Goal: Information Seeking & Learning: Learn about a topic

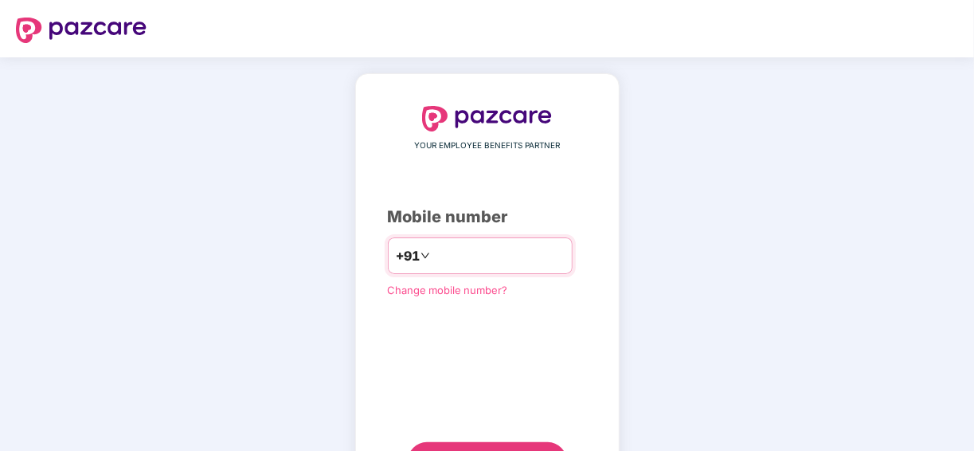
click at [452, 261] on input "number" at bounding box center [498, 255] width 131 height 25
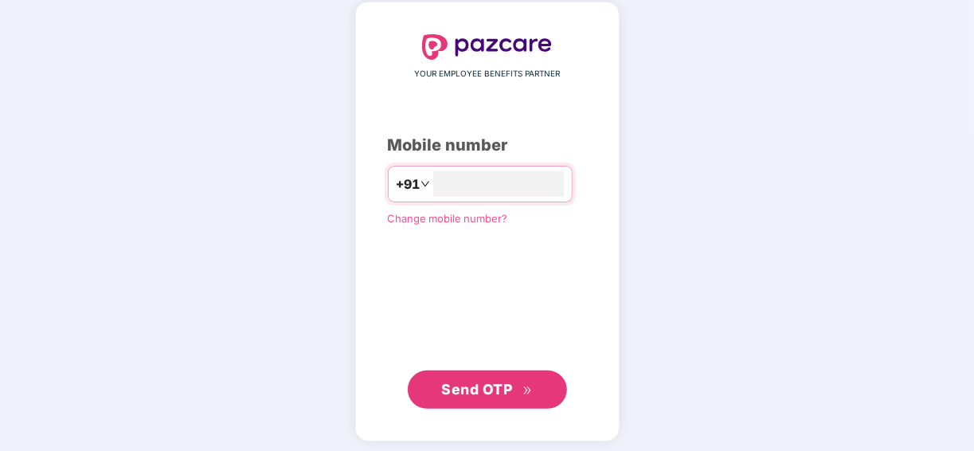
scroll to position [72, 0]
type input "**********"
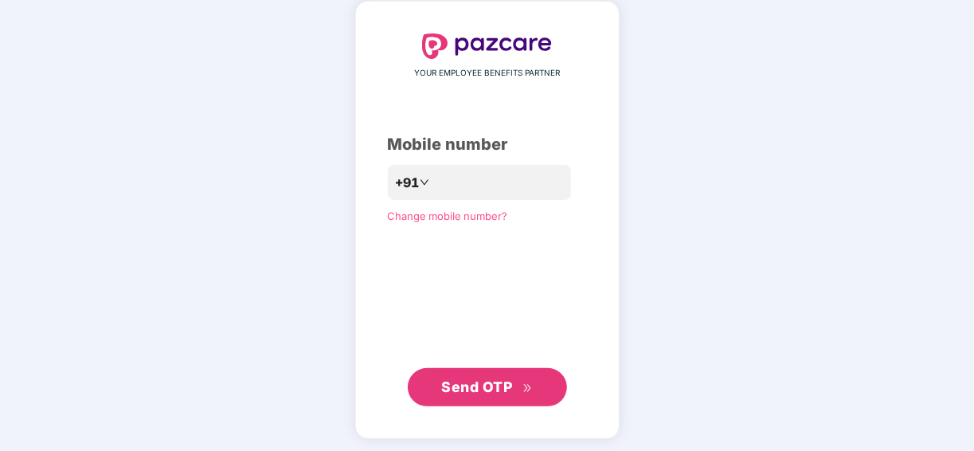
click at [434, 379] on button "Send OTP" at bounding box center [487, 387] width 159 height 38
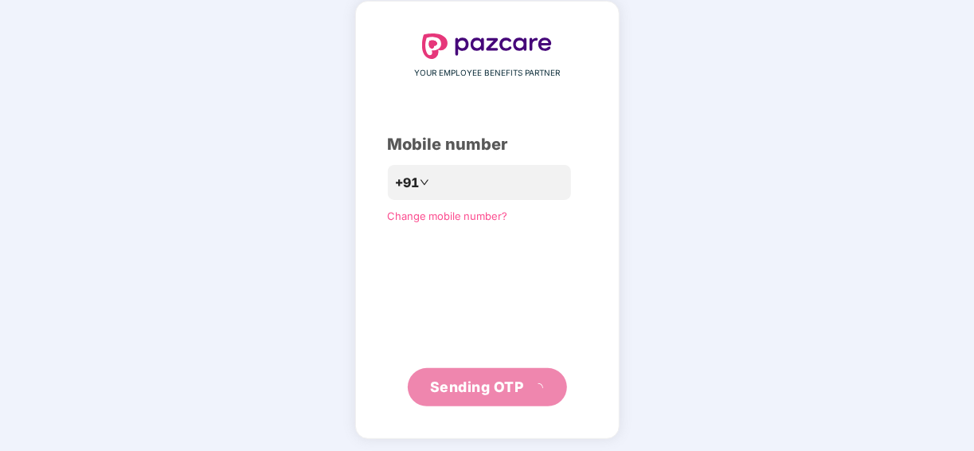
scroll to position [68, 0]
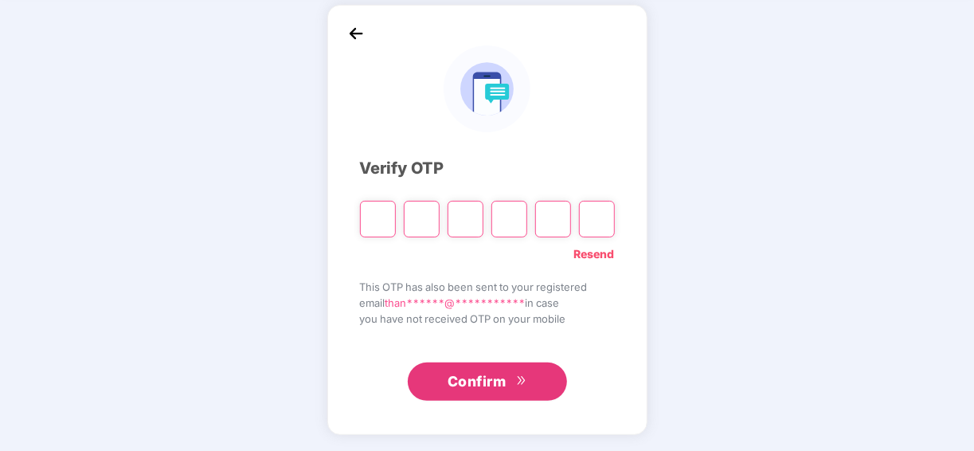
type input "*"
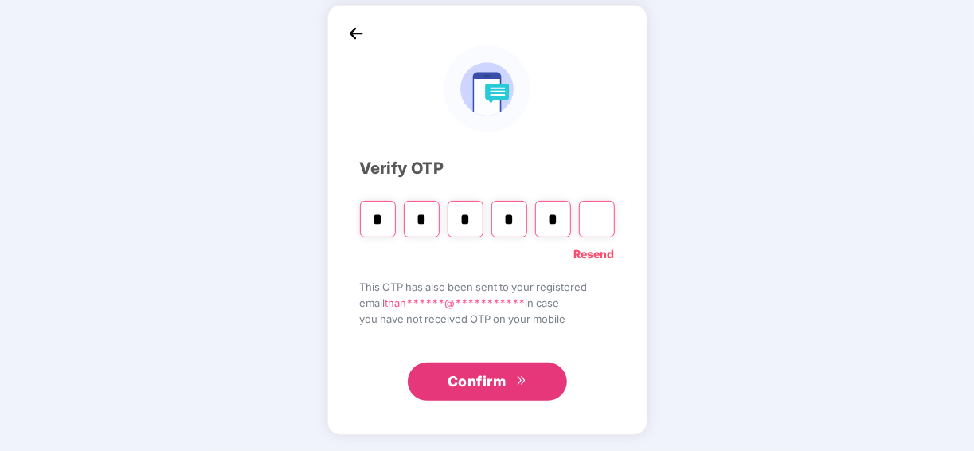
type input "*"
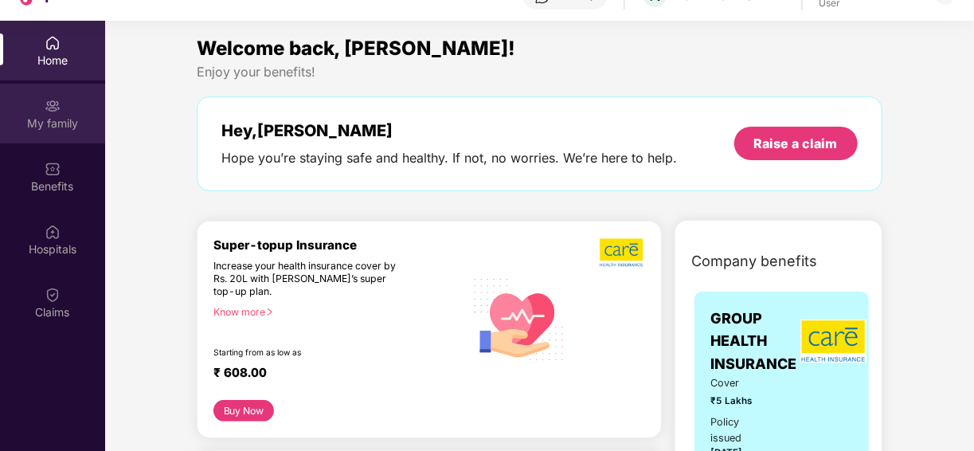
click at [69, 111] on div "My family" at bounding box center [52, 114] width 105 height 60
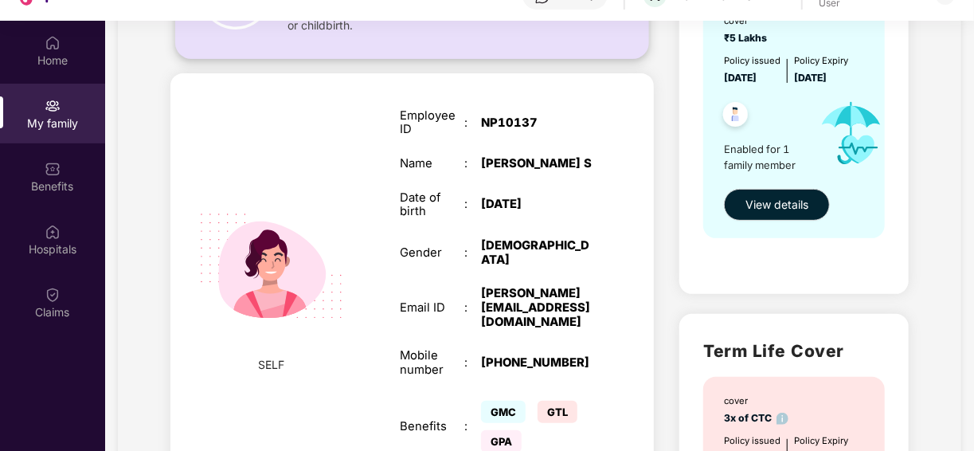
scroll to position [200, 0]
click at [777, 209] on span "View details" at bounding box center [776, 204] width 63 height 18
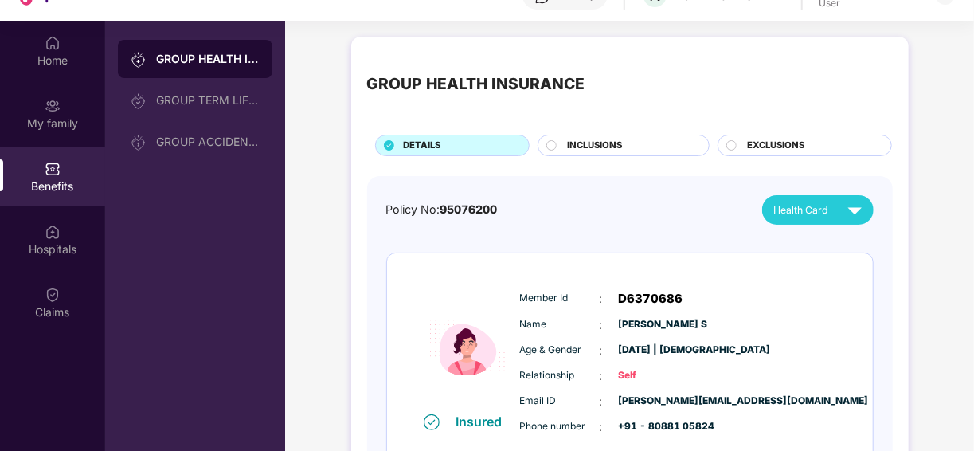
click at [593, 142] on span "INCLUSIONS" at bounding box center [594, 146] width 55 height 14
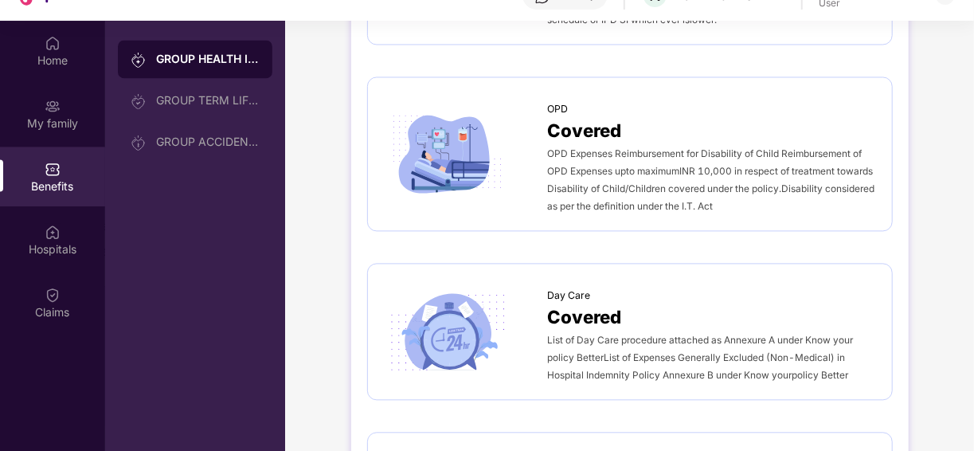
scroll to position [1575, 0]
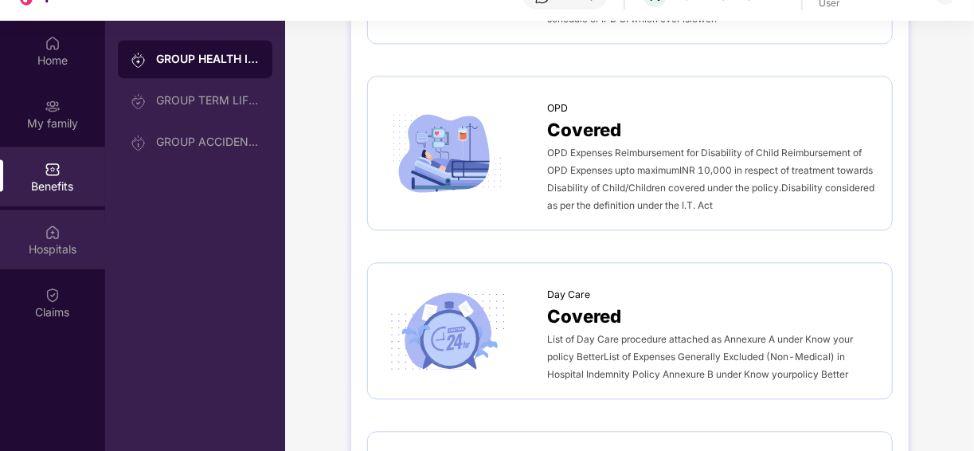
click at [60, 243] on div "Hospitals" at bounding box center [52, 249] width 105 height 16
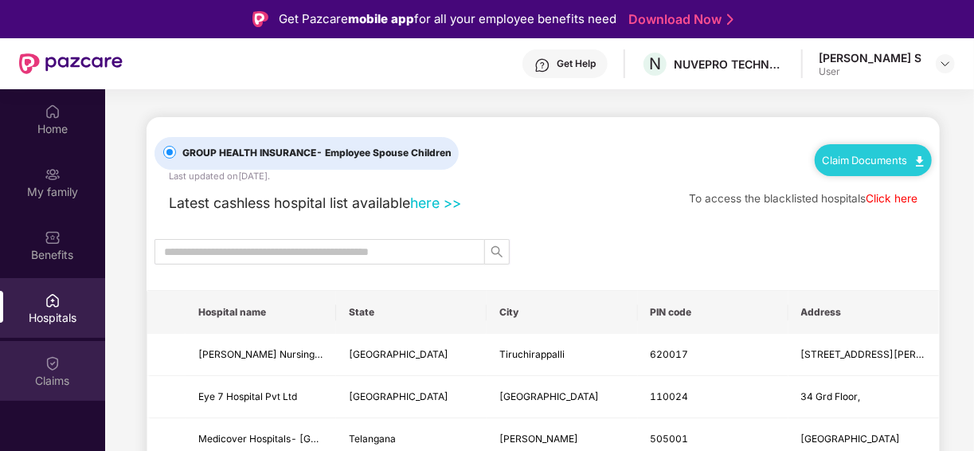
click at [53, 373] on div "Claims" at bounding box center [52, 381] width 105 height 16
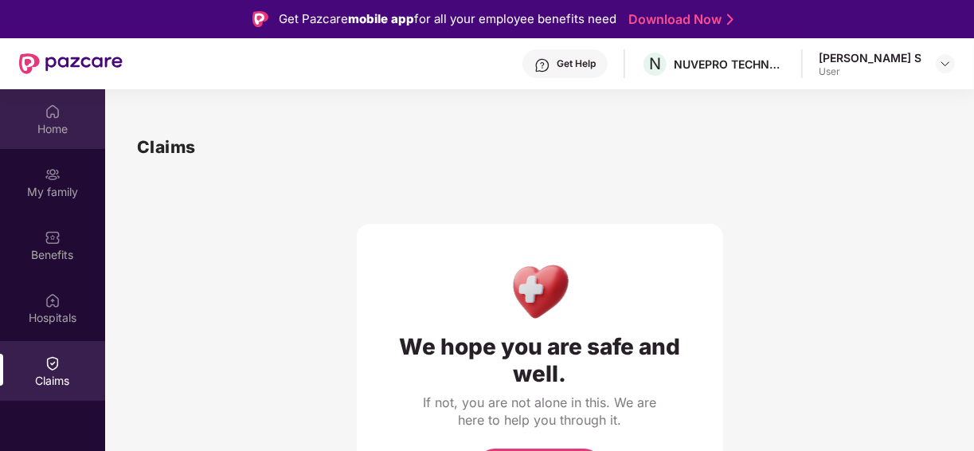
click at [55, 124] on div "Home" at bounding box center [52, 129] width 105 height 16
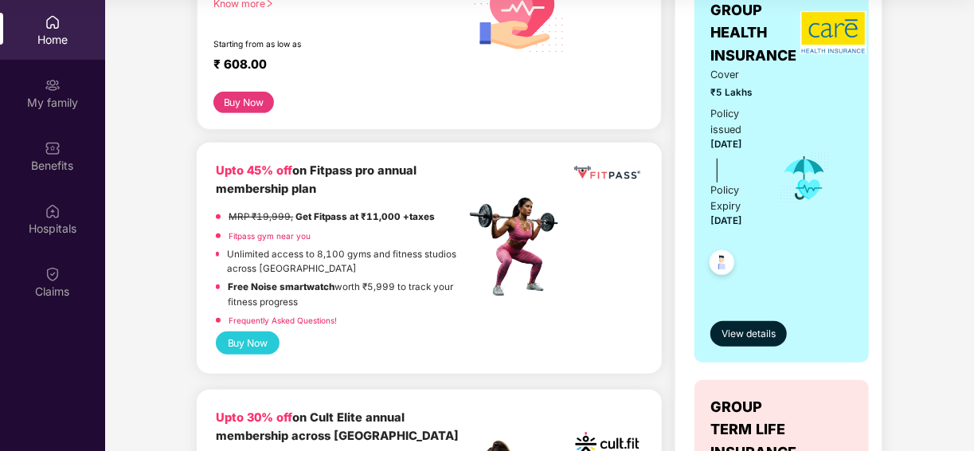
scroll to position [287, 0]
click at [741, 326] on span "View details" at bounding box center [748, 333] width 54 height 15
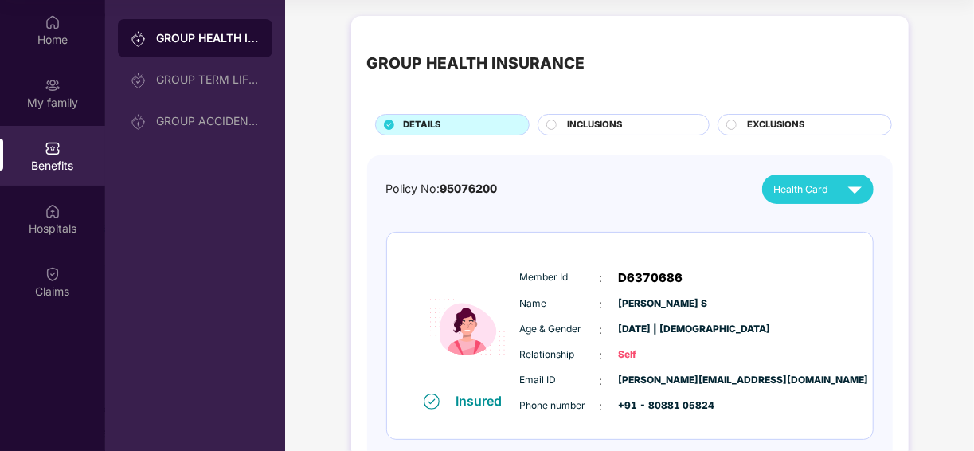
click at [607, 125] on span "INCLUSIONS" at bounding box center [594, 125] width 55 height 14
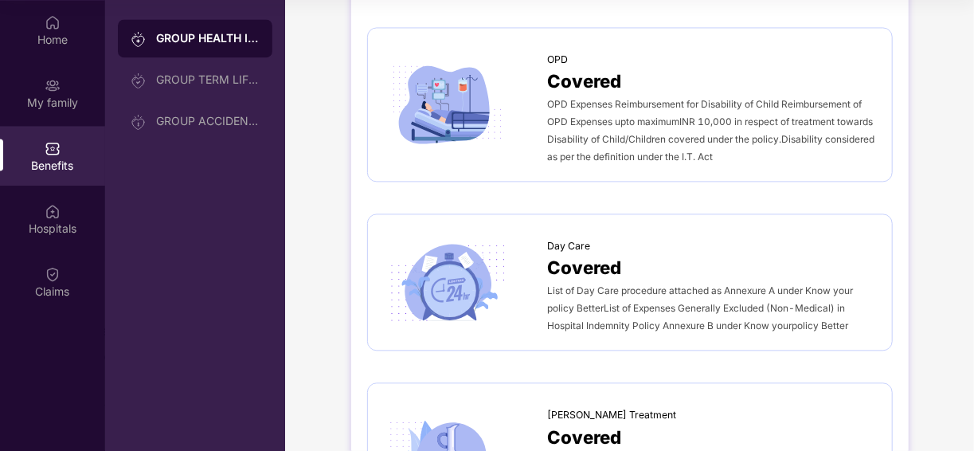
scroll to position [1603, 0]
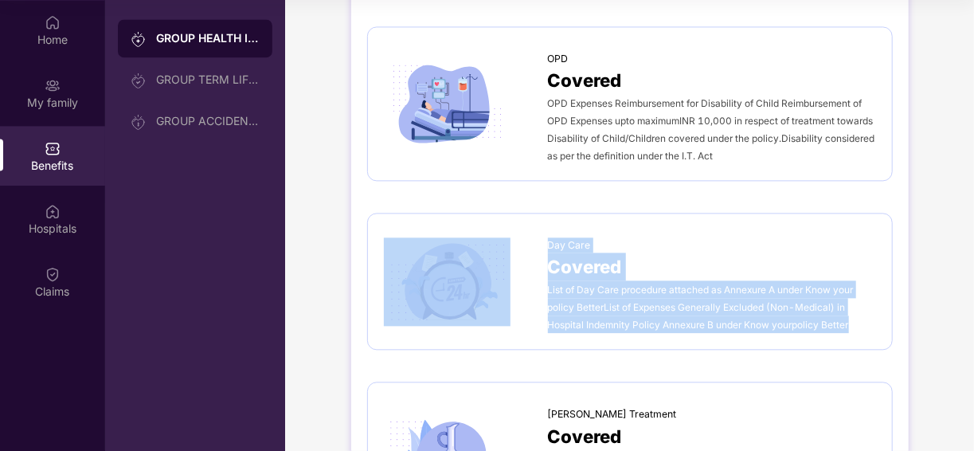
drag, startPoint x: 862, startPoint y: 148, endPoint x: 545, endPoint y: 108, distance: 319.3
click at [545, 229] on div "Day Care Covered List of Day Care procedure attached as Annexure A under Know y…" at bounding box center [630, 280] width 492 height 103
copy div "Day Care Covered List of Day Care procedure attached as Annexure A under Know y…"
click at [532, 237] on div at bounding box center [466, 281] width 164 height 88
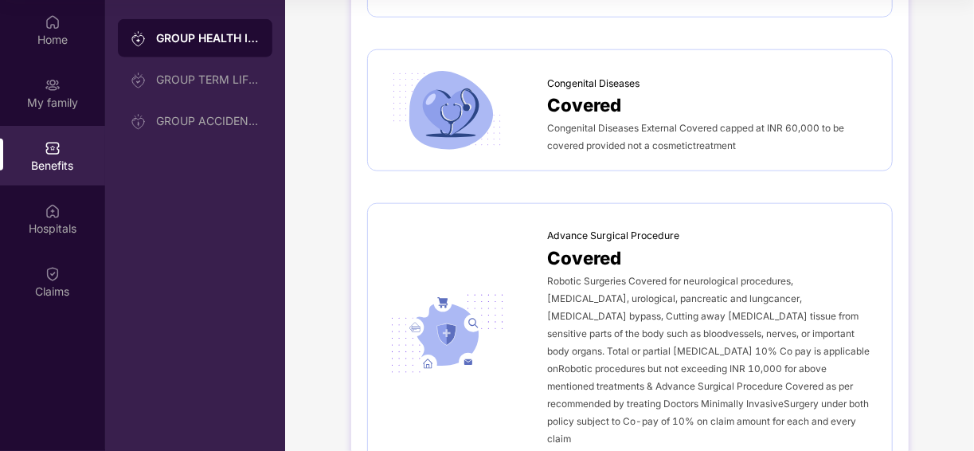
scroll to position [804, 0]
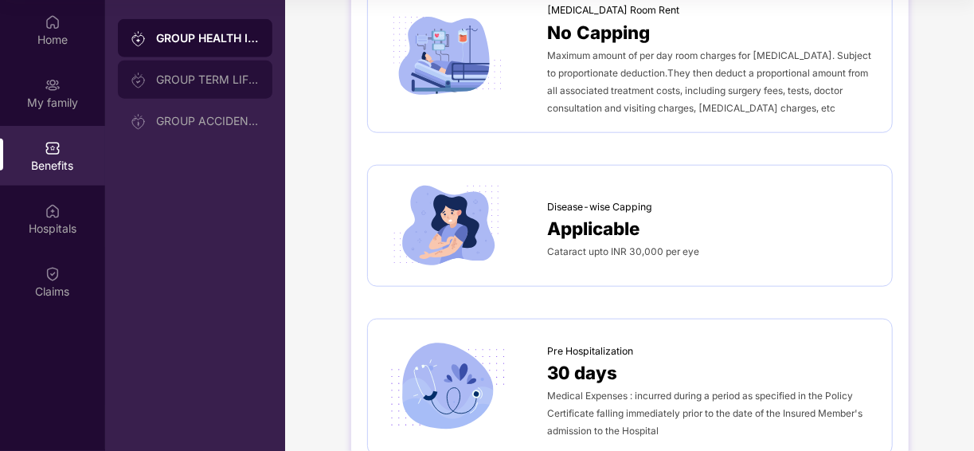
click at [187, 78] on div "GROUP TERM LIFE INSURANCE" at bounding box center [207, 79] width 103 height 13
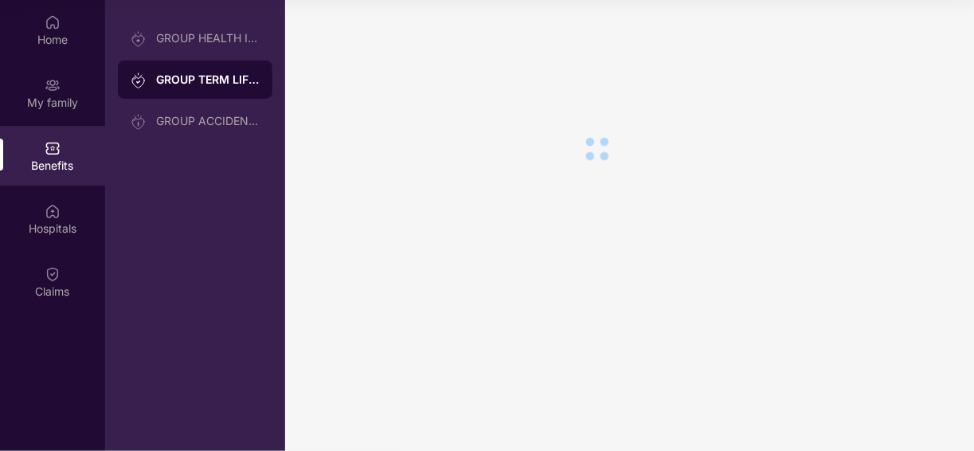
scroll to position [0, 0]
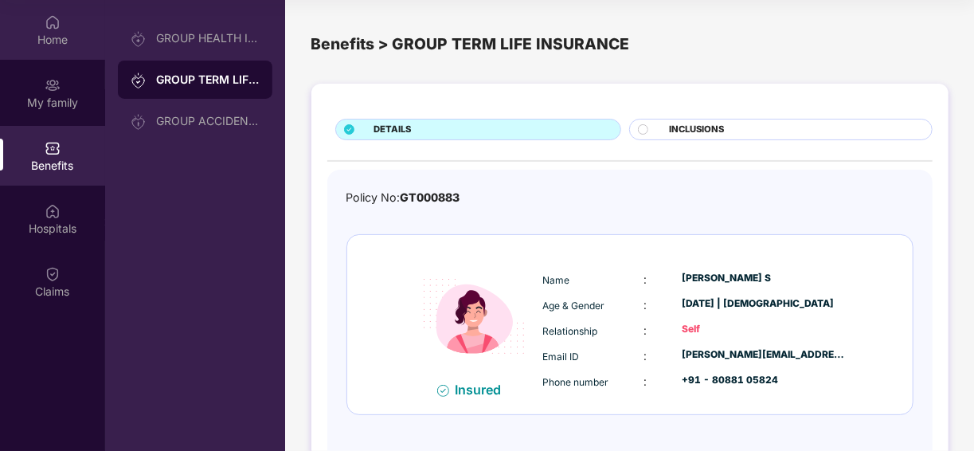
click at [56, 29] on img at bounding box center [53, 22] width 16 height 16
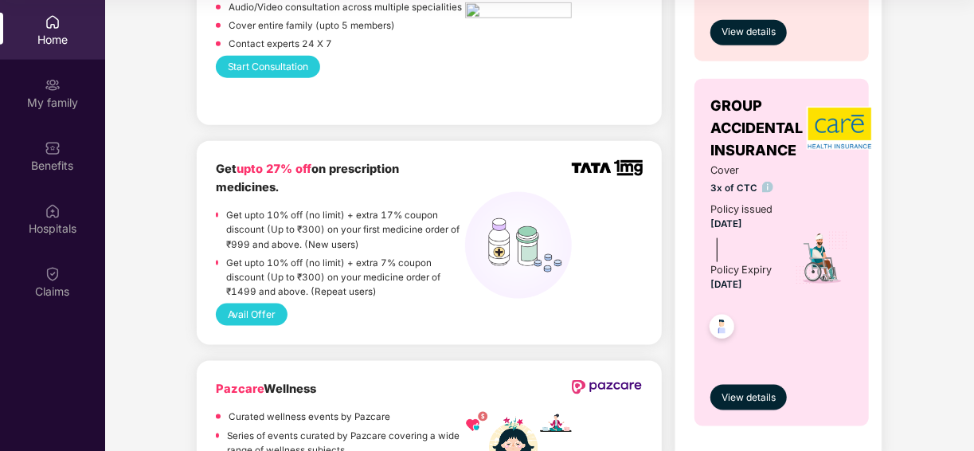
scroll to position [175, 0]
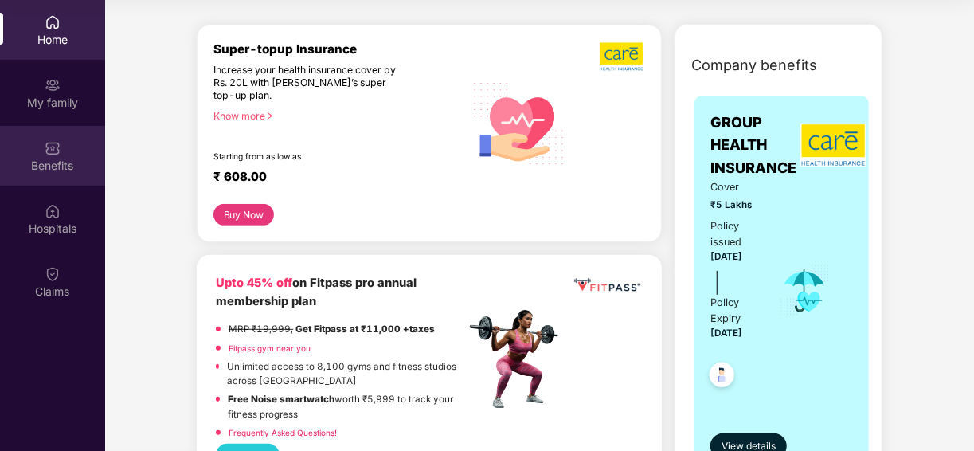
click at [40, 174] on div "Benefits" at bounding box center [52, 156] width 105 height 60
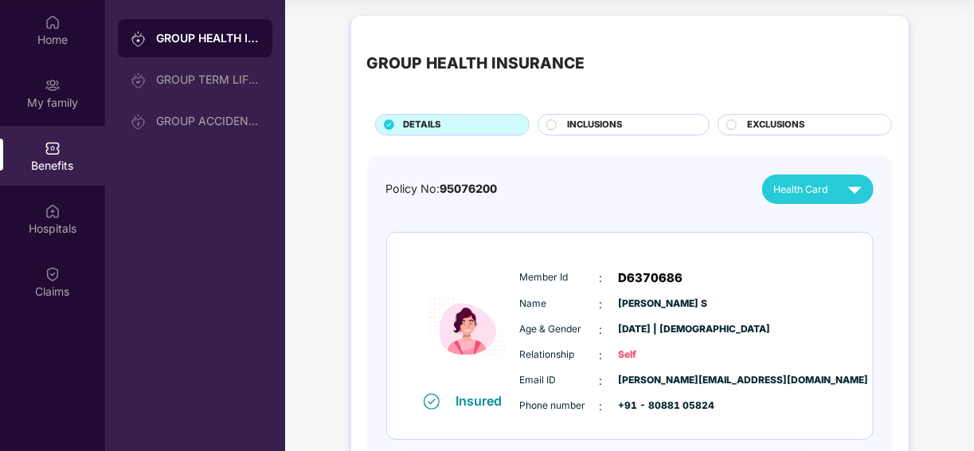
click at [579, 124] on span "INCLUSIONS" at bounding box center [594, 125] width 55 height 14
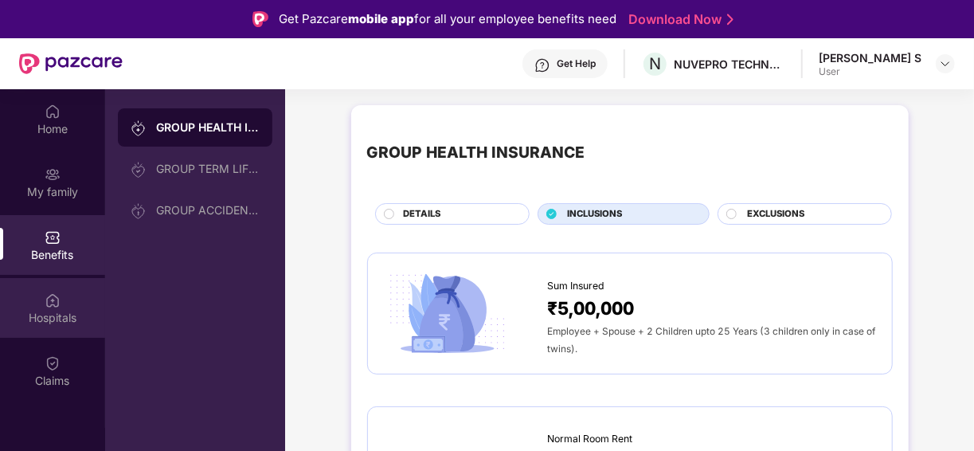
click at [52, 329] on div "Hospitals" at bounding box center [52, 308] width 105 height 60
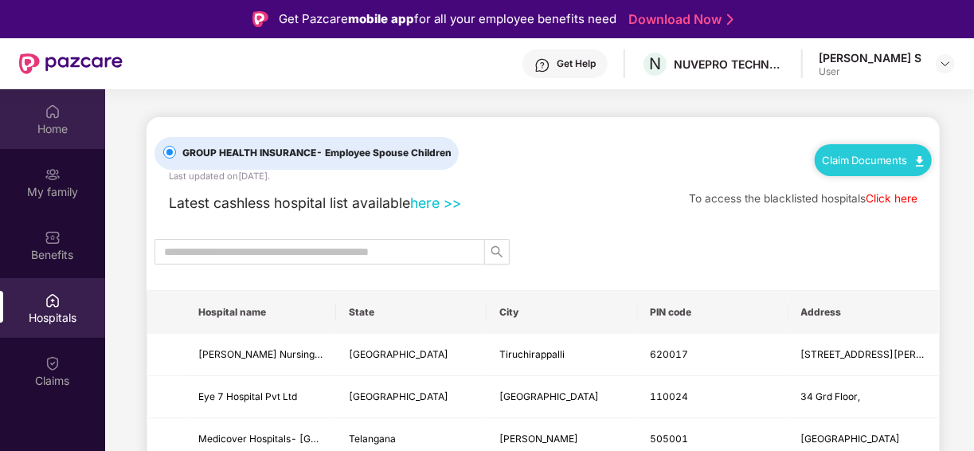
click at [55, 132] on div "Home" at bounding box center [52, 129] width 105 height 16
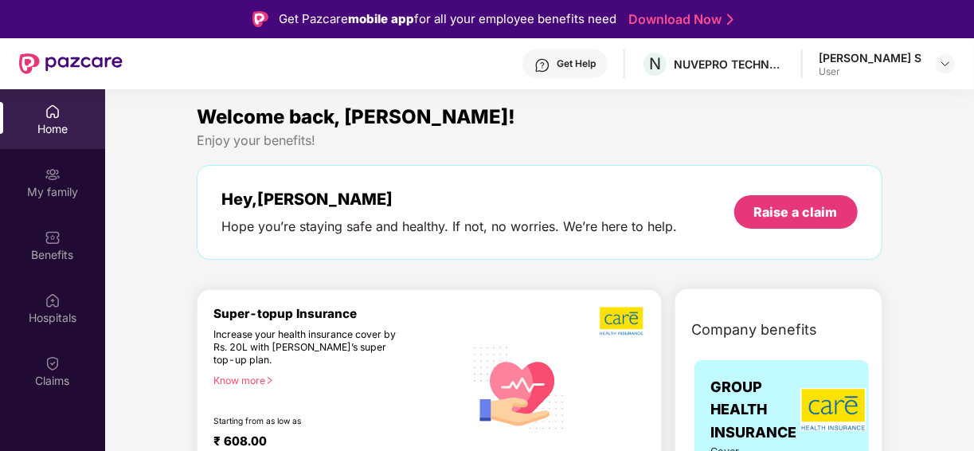
click at [42, 54] on img at bounding box center [70, 63] width 103 height 21
click at [550, 65] on img at bounding box center [542, 65] width 16 height 16
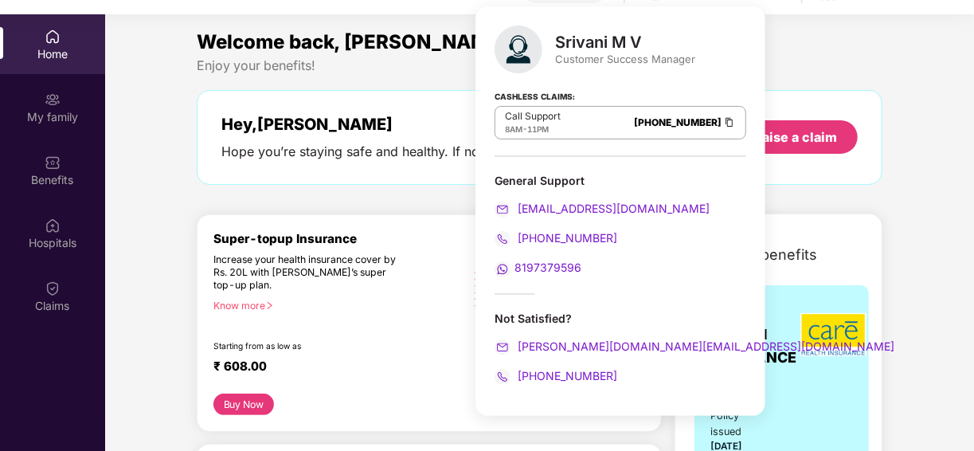
scroll to position [43, 0]
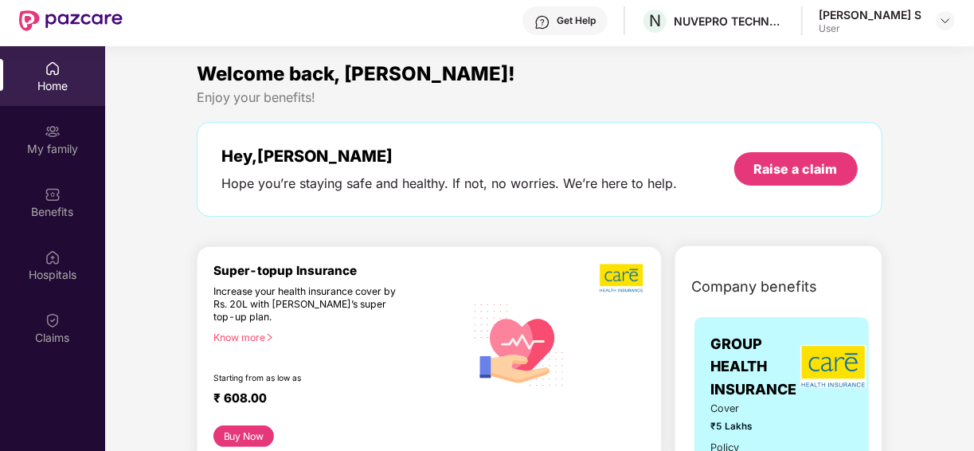
click at [435, 220] on div "Welcome back, Thanushree! Enjoy your benefits! Hey, Thanushree Hope you’re stay…" at bounding box center [538, 146] width 697 height 174
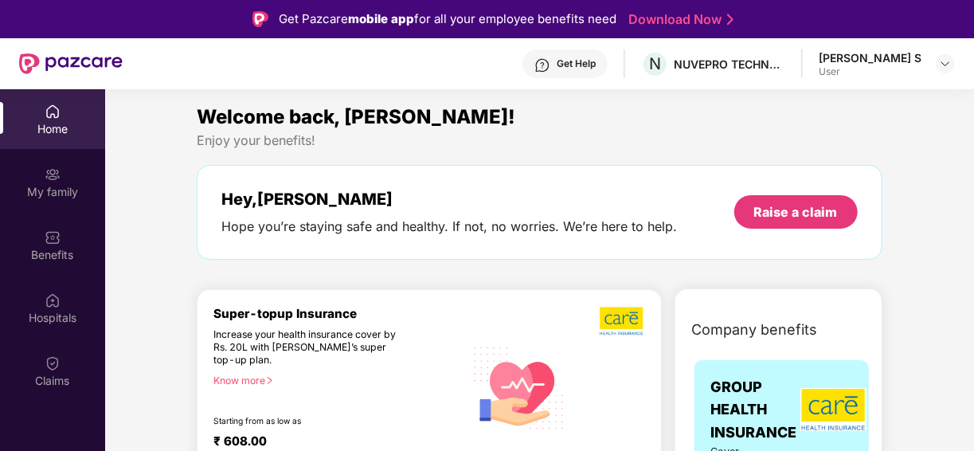
click at [913, 61] on div "Thanushree S" at bounding box center [869, 57] width 103 height 15
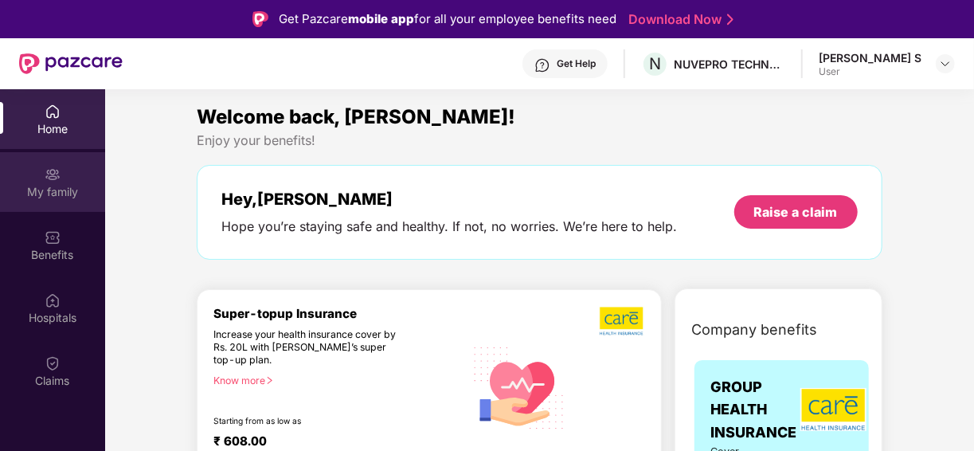
click at [69, 174] on div "My family" at bounding box center [52, 182] width 105 height 60
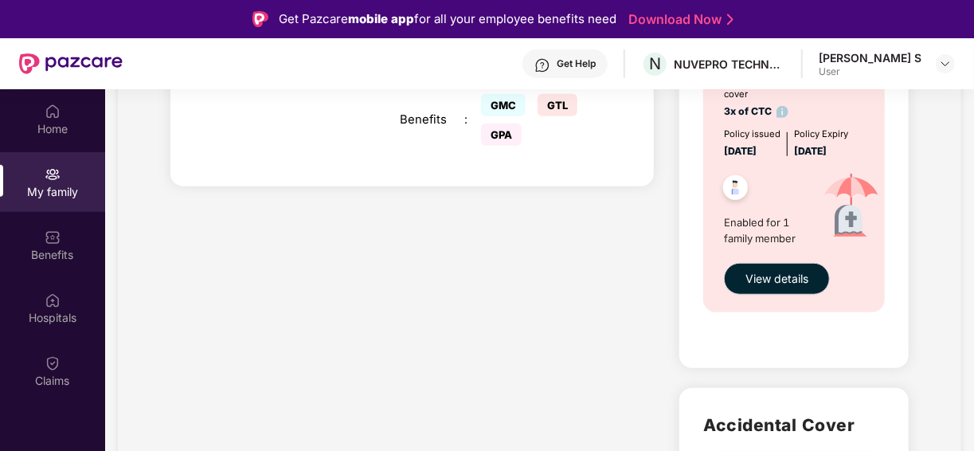
scroll to position [846, 0]
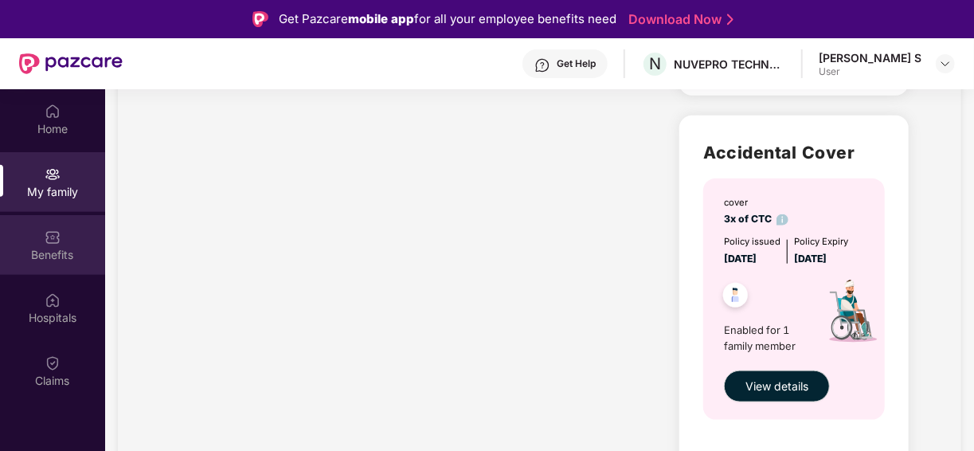
click at [64, 239] on div "Benefits" at bounding box center [52, 245] width 105 height 60
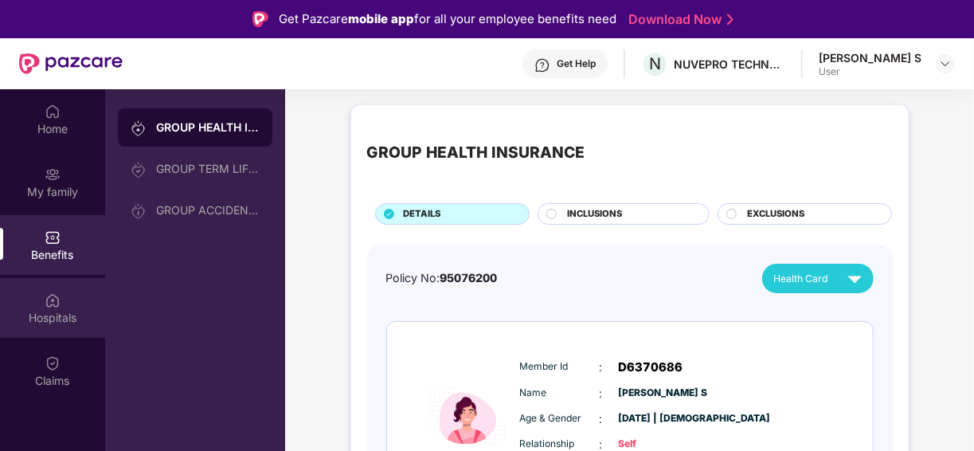
click at [73, 295] on div "Hospitals" at bounding box center [52, 308] width 105 height 60
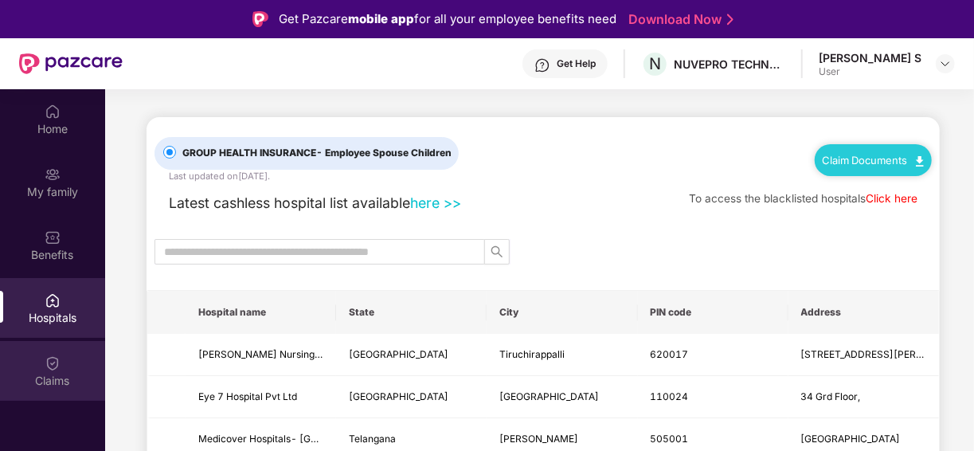
click at [63, 365] on div "Claims" at bounding box center [52, 371] width 105 height 60
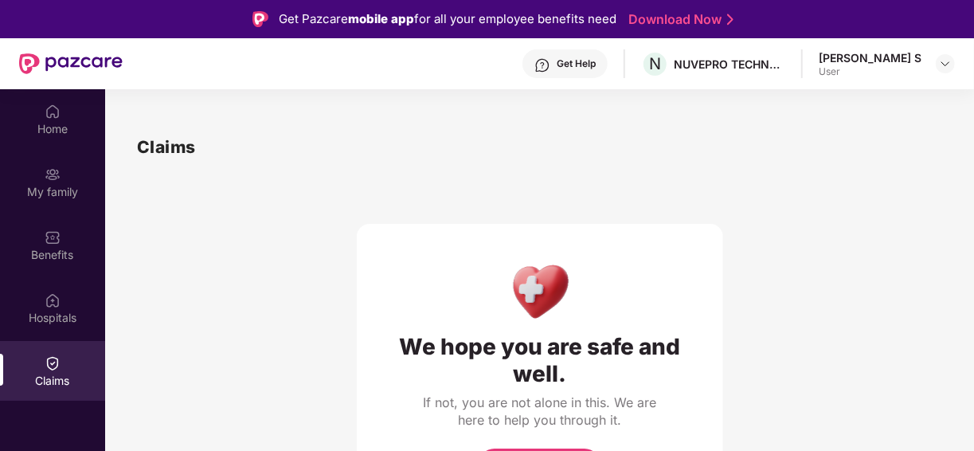
click at [672, 24] on link "Download Now" at bounding box center [679, 19] width 100 height 17
